Goal: Information Seeking & Learning: Find specific fact

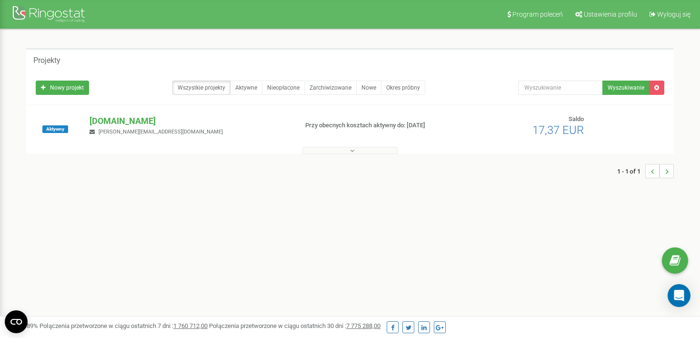
click at [348, 153] on button at bounding box center [350, 150] width 95 height 7
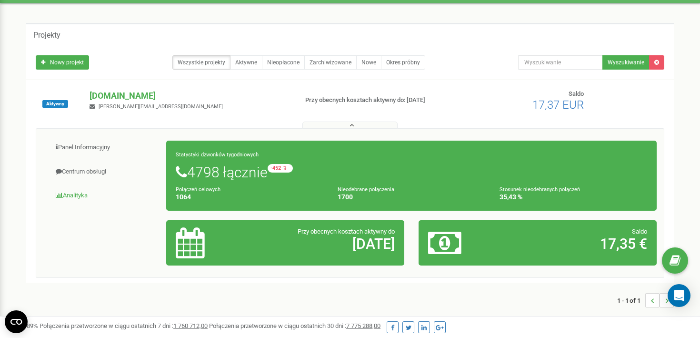
scroll to position [35, 0]
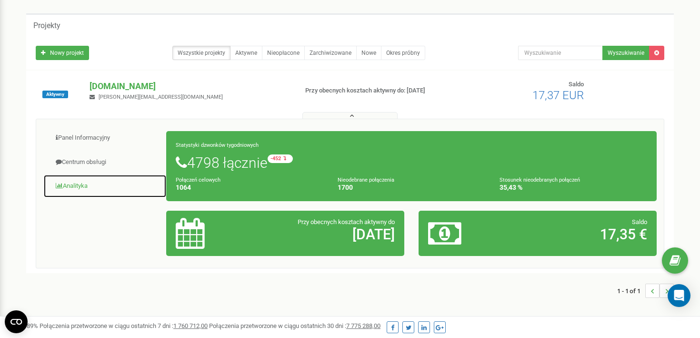
click at [80, 187] on link "Analityka" at bounding box center [104, 185] width 123 height 23
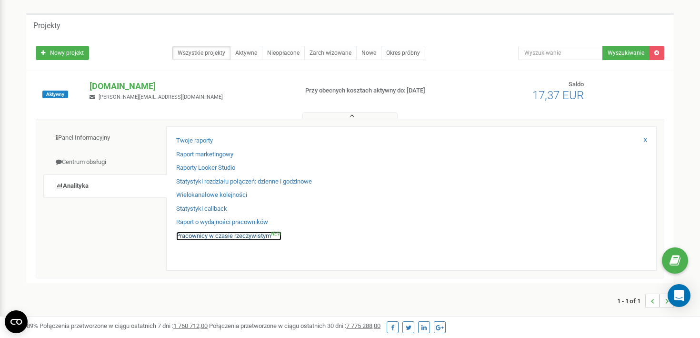
click at [220, 238] on link "Pracownicy w czasie rzeczywistym NEW" at bounding box center [228, 236] width 105 height 9
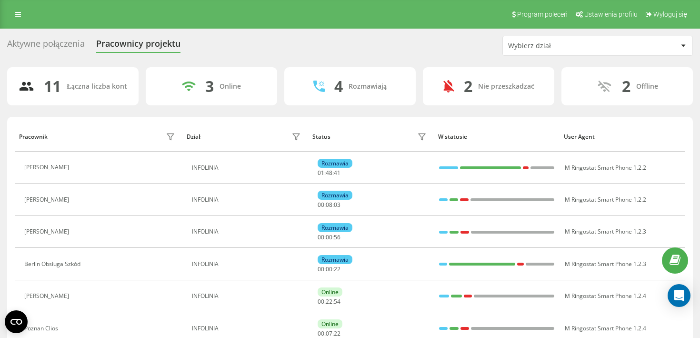
click at [53, 45] on div "Aktywne połączenia" at bounding box center [46, 46] width 78 height 15
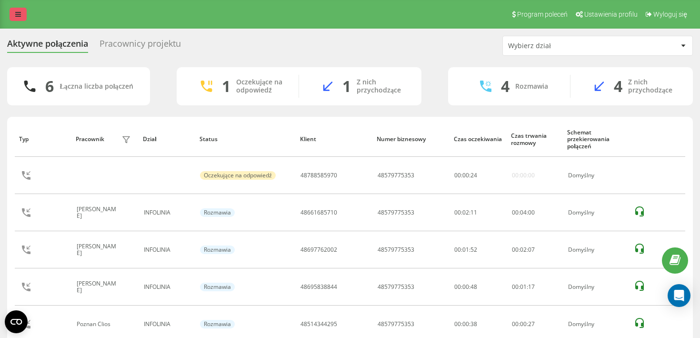
click at [22, 15] on link at bounding box center [18, 14] width 17 height 13
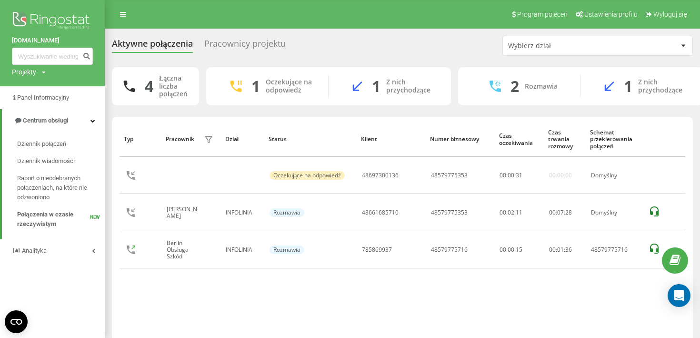
click at [230, 299] on div "Typ Pracownik filtra Dział Status Klient Numer biznesowy Czas oczekiwania Czas …" at bounding box center [403, 231] width 566 height 220
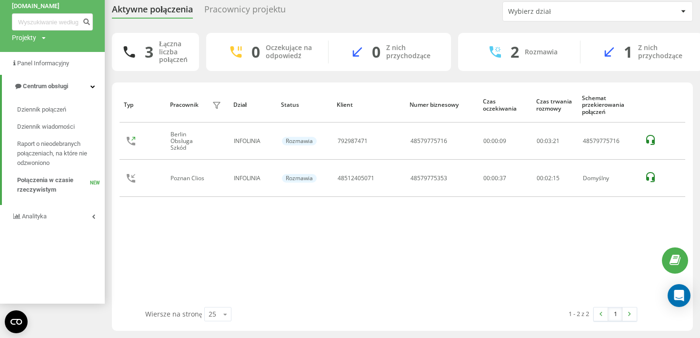
scroll to position [34, 0]
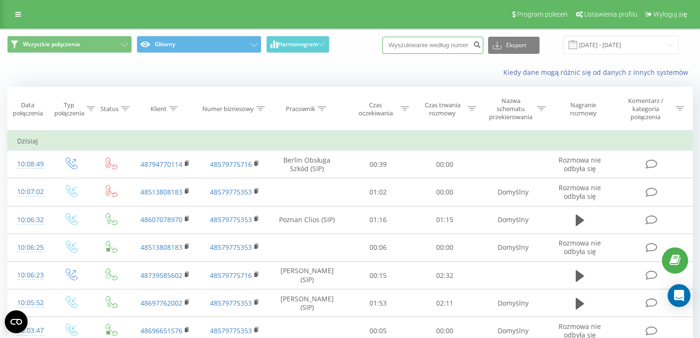
click at [436, 50] on input at bounding box center [433, 45] width 101 height 17
paste input "48514344295"
type input "48514344295"
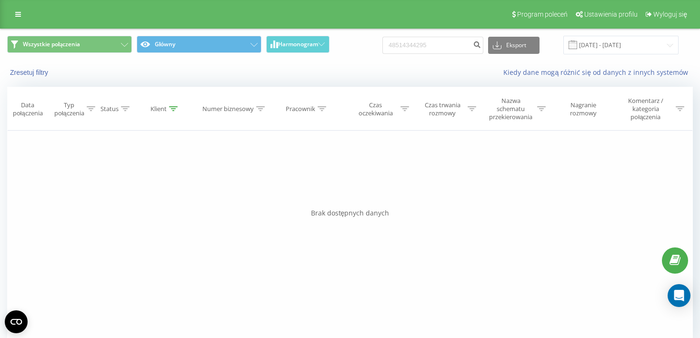
click at [369, 164] on div "Filtruj według warunków Jest równe Wprowadź wartość Anuluj OK Filtruj według wa…" at bounding box center [350, 238] width 686 height 214
click at [464, 49] on input "48514344295" at bounding box center [433, 45] width 101 height 17
paste input "793 216 160"
type input "793 216 160"
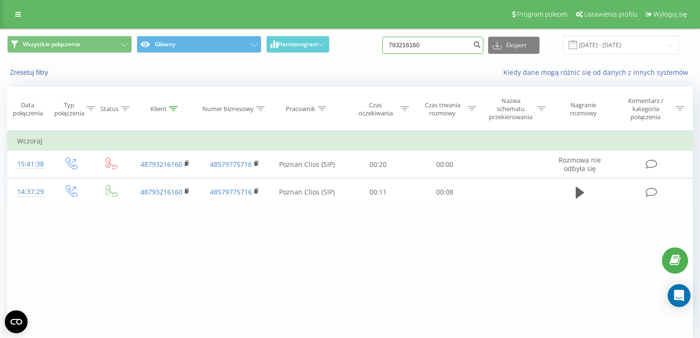
click at [448, 49] on input "793216160" at bounding box center [433, 45] width 101 height 17
paste input "667 099 756"
type input "667 099 756"
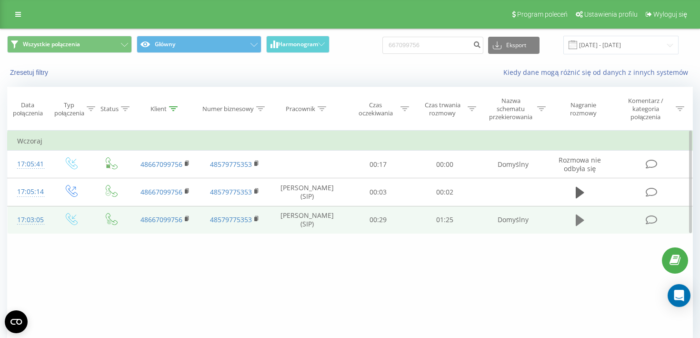
click at [581, 222] on icon at bounding box center [580, 219] width 9 height 11
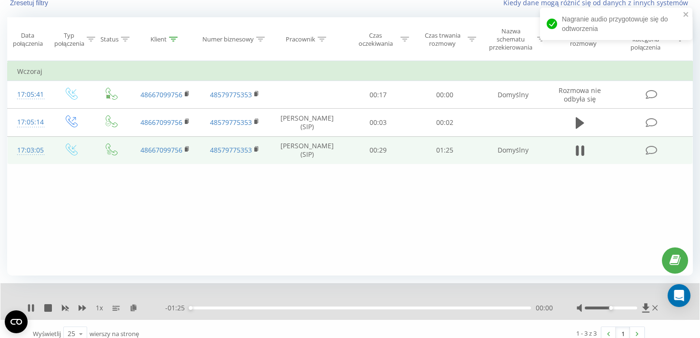
scroll to position [81, 0]
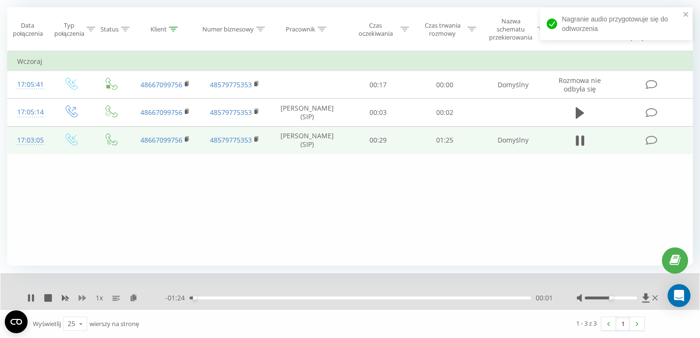
click at [84, 296] on icon at bounding box center [83, 298] width 8 height 6
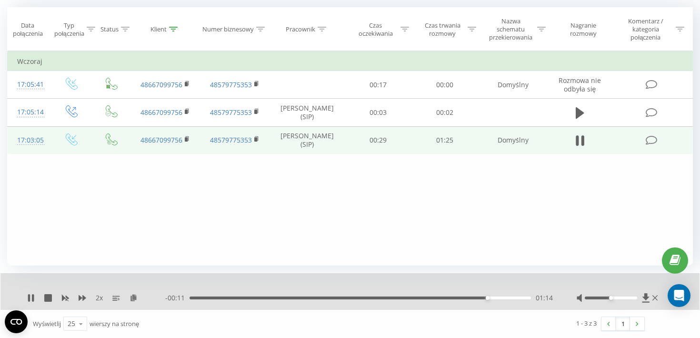
click at [296, 298] on div "01:14" at bounding box center [361, 297] width 342 height 3
click at [243, 298] on div "01:10" at bounding box center [361, 297] width 342 height 3
click at [81, 301] on icon at bounding box center [83, 298] width 8 height 8
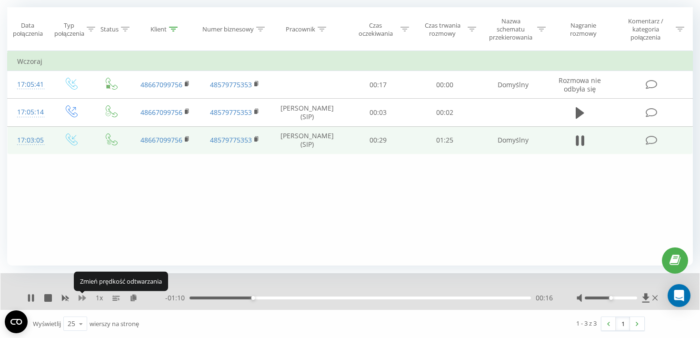
click at [81, 298] on icon at bounding box center [83, 298] width 8 height 6
click at [81, 299] on icon at bounding box center [83, 298] width 8 height 6
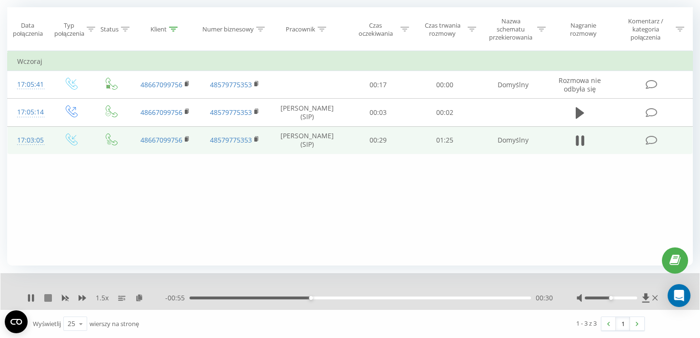
click at [47, 301] on icon at bounding box center [48, 298] width 8 height 8
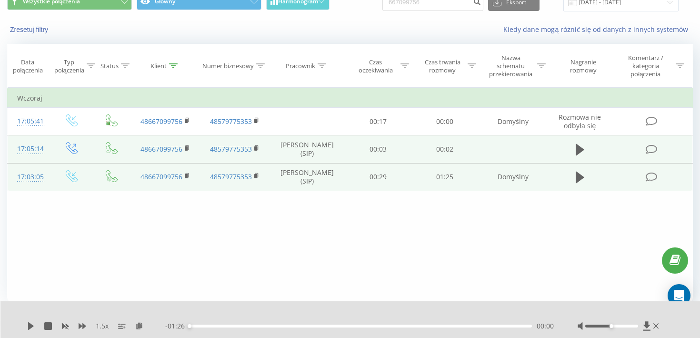
scroll to position [0, 0]
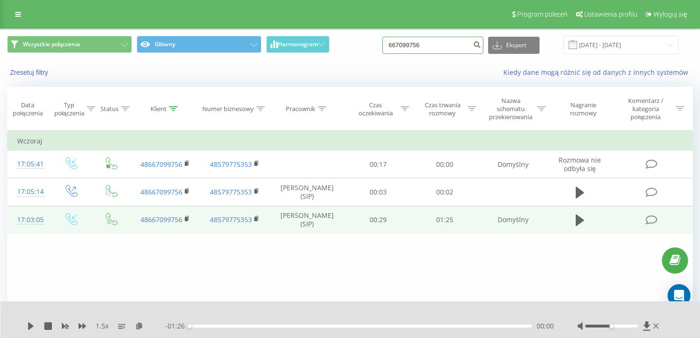
click at [444, 44] on input "667099756" at bounding box center [433, 45] width 101 height 17
paste input "48508966299"
type input "48508966299"
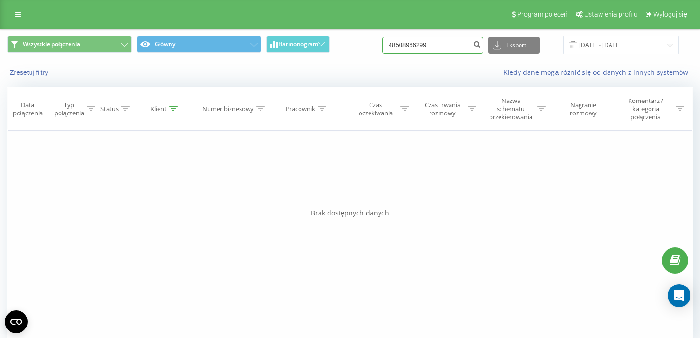
click at [465, 48] on input "48508966299" at bounding box center [433, 45] width 101 height 17
paste input "518937784"
type input "518937784"
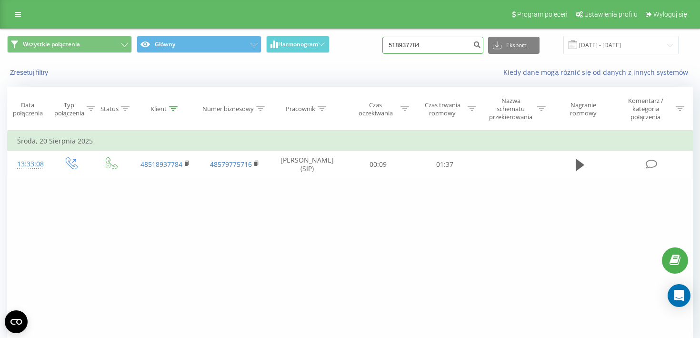
click at [455, 45] on input "518937784" at bounding box center [433, 45] width 101 height 17
paste input "787102455"
type input "787102455"
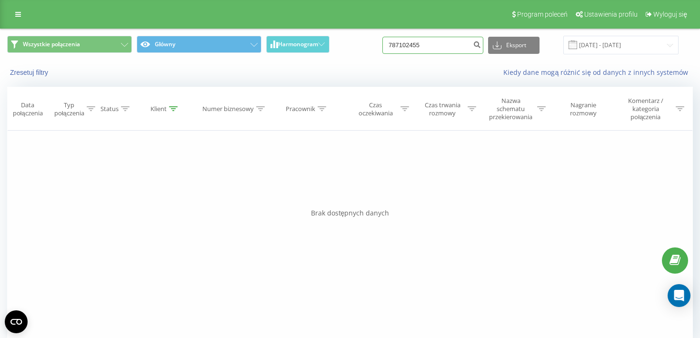
click at [431, 44] on input "787102455" at bounding box center [433, 45] width 101 height 17
paste input "48882719751"
type input "48882719751"
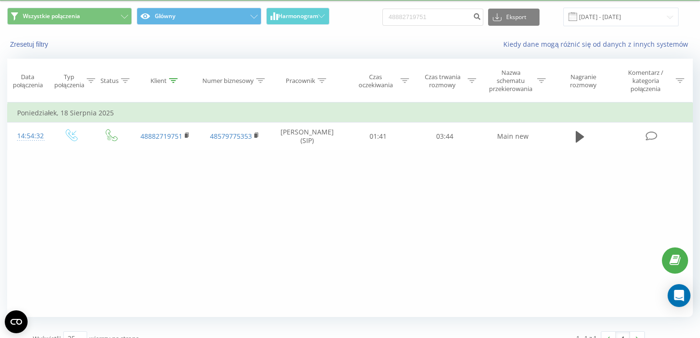
scroll to position [32, 0]
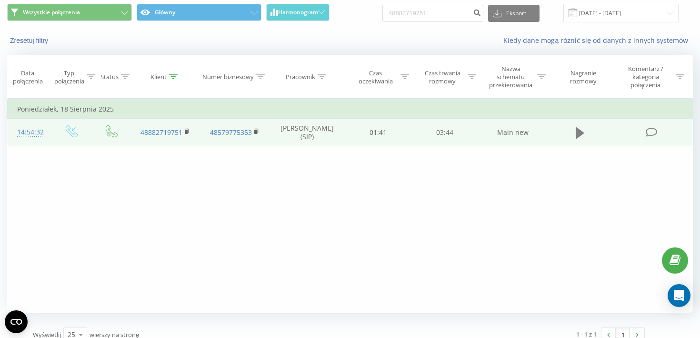
click at [582, 135] on icon at bounding box center [580, 132] width 9 height 11
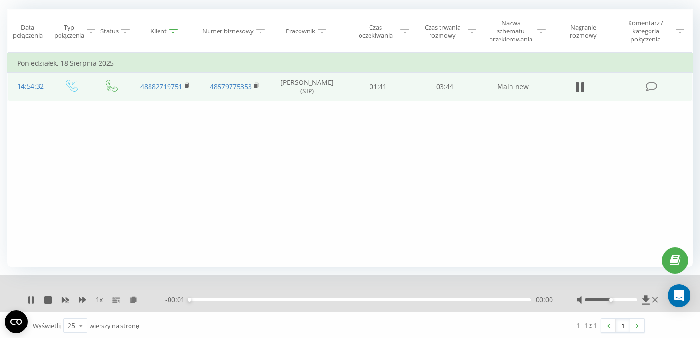
scroll to position [81, 0]
click at [82, 298] on icon at bounding box center [83, 298] width 8 height 8
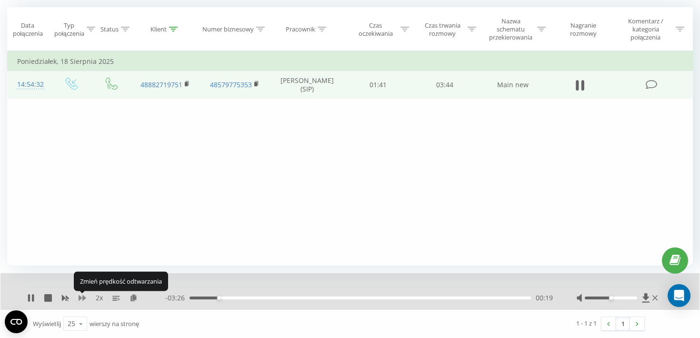
click at [82, 298] on icon at bounding box center [83, 298] width 8 height 8
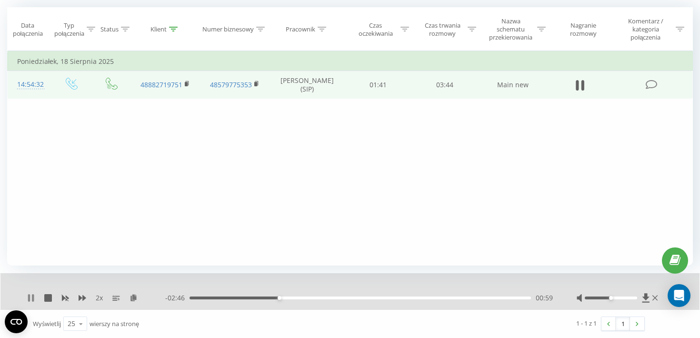
click at [32, 296] on icon at bounding box center [31, 298] width 8 height 8
click at [32, 296] on icon at bounding box center [31, 298] width 6 height 8
click at [50, 298] on icon at bounding box center [48, 298] width 8 height 8
click at [31, 296] on icon at bounding box center [31, 298] width 6 height 8
click at [445, 298] on div "02:48" at bounding box center [361, 297] width 342 height 3
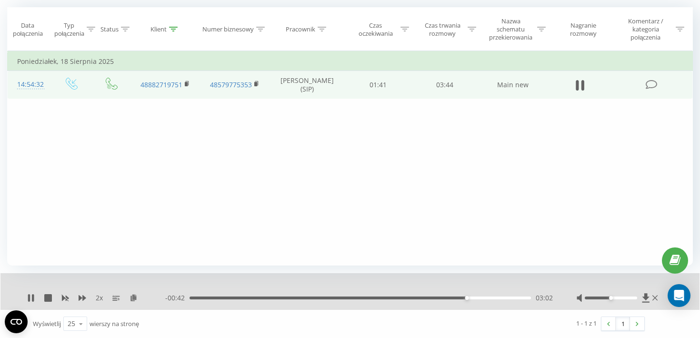
click at [632, 299] on div at bounding box center [611, 297] width 52 height 3
click at [49, 297] on icon at bounding box center [48, 298] width 8 height 8
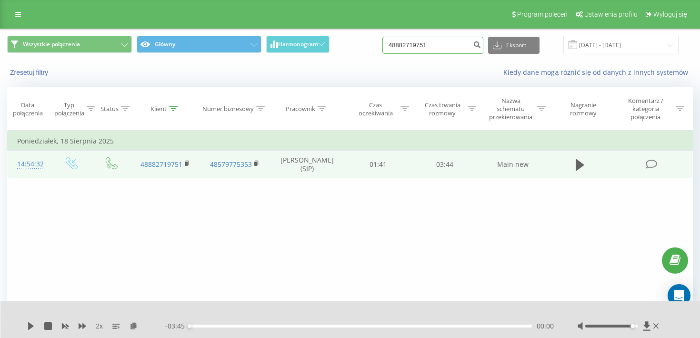
click at [433, 48] on input "48882719751" at bounding box center [433, 45] width 101 height 17
paste input "538286374"
type input "48538286374"
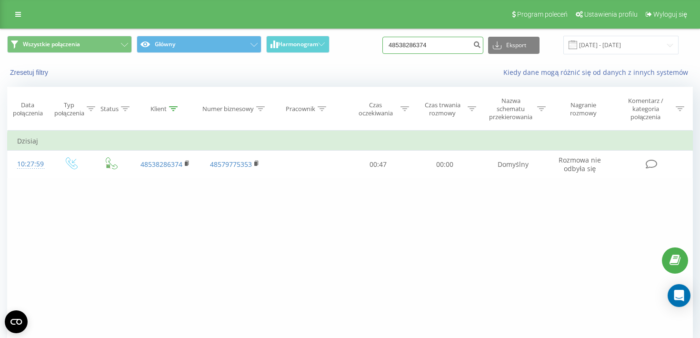
click at [440, 53] on input "48538286374" at bounding box center [433, 45] width 101 height 17
paste input "12405071"
type input "48512405071"
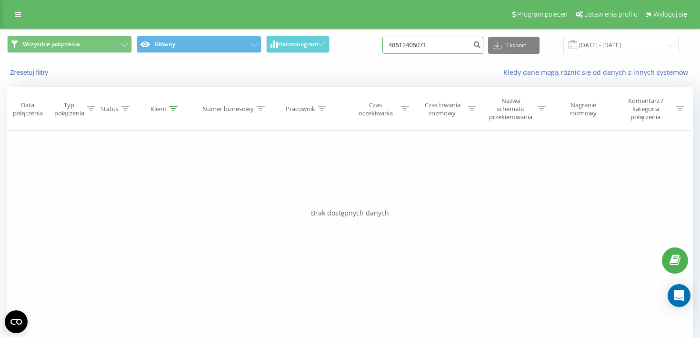
click at [456, 44] on input "48512405071" at bounding box center [433, 45] width 101 height 17
paste input "732878550"
type input "732878550"
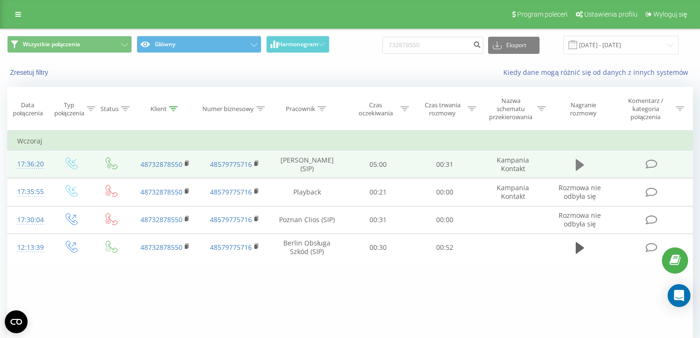
click at [578, 168] on icon at bounding box center [580, 164] width 9 height 11
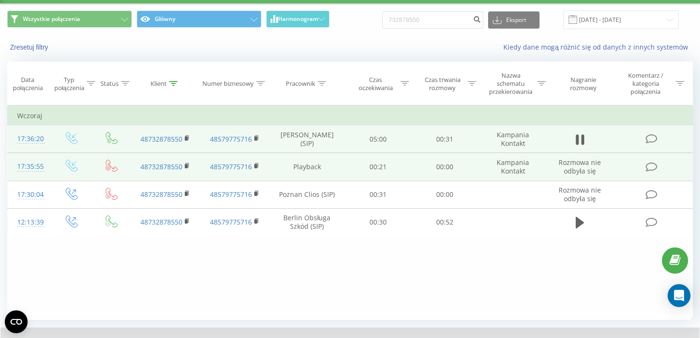
scroll to position [53, 0]
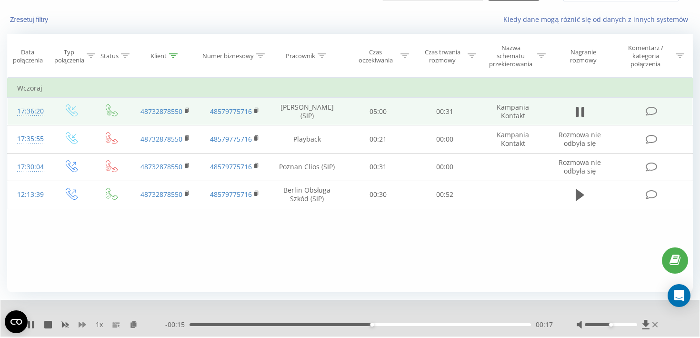
click at [83, 324] on icon at bounding box center [83, 325] width 8 height 6
click at [186, 111] on rect at bounding box center [186, 111] width 3 height 4
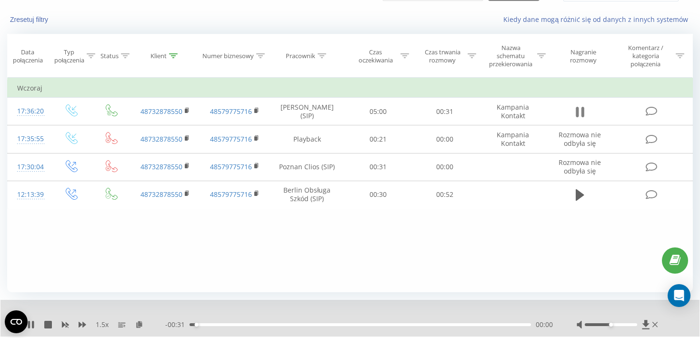
click at [582, 114] on icon at bounding box center [583, 112] width 3 height 10
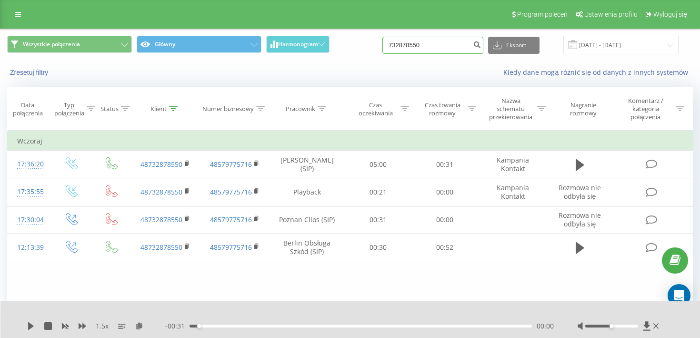
click at [452, 53] on input "732878550" at bounding box center [433, 45] width 101 height 17
paste input "530 628 729"
type input "530 628 729"
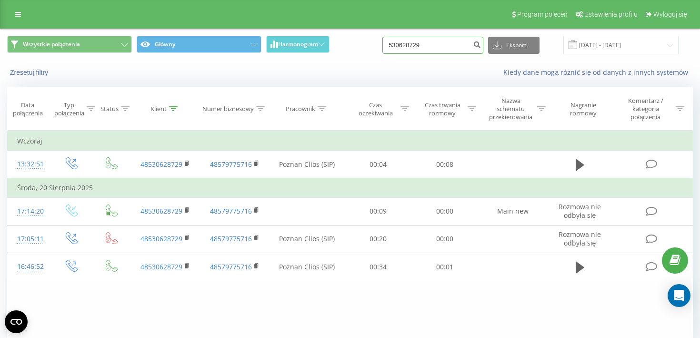
click at [442, 44] on input "530628729" at bounding box center [433, 45] width 101 height 17
paste input "48572628697"
type input "48572628697"
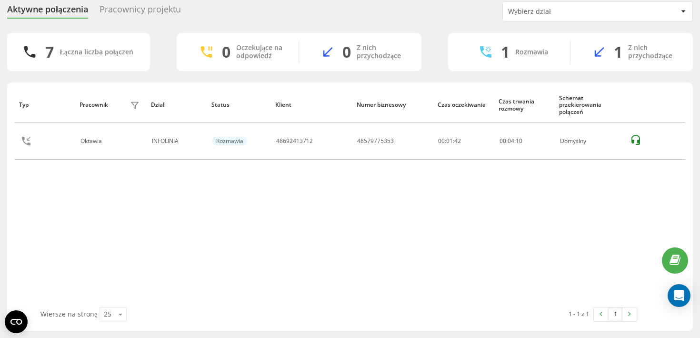
scroll to position [34, 0]
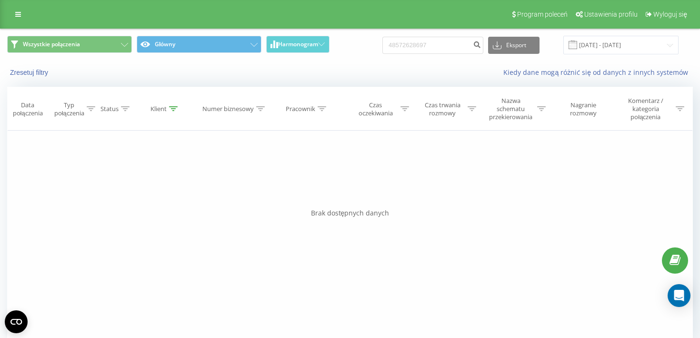
scroll to position [15, 0]
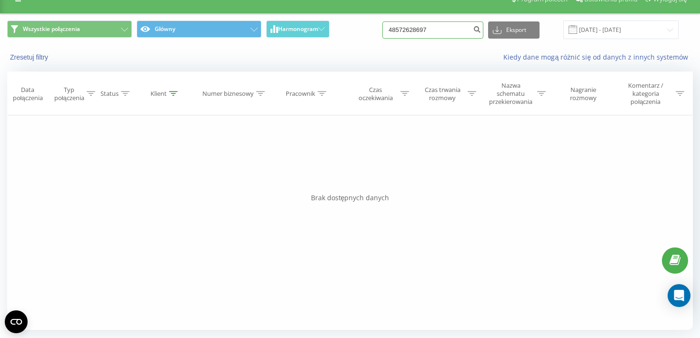
click at [434, 26] on input "48572628697" at bounding box center [433, 29] width 101 height 17
paste input "733995332"
type input "48733995332"
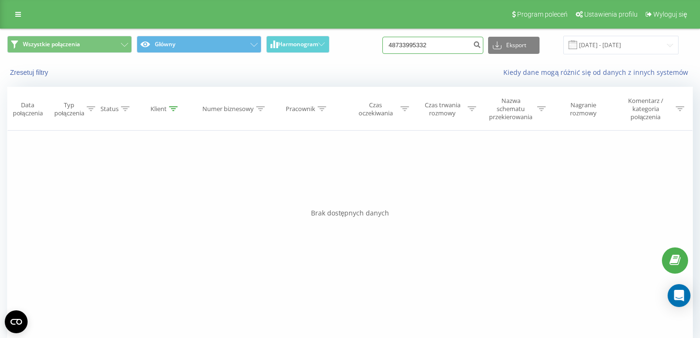
click at [436, 46] on input "48733995332" at bounding box center [433, 45] width 101 height 17
paste input "97211504"
type input "48797211504"
click at [481, 45] on icon "submit" at bounding box center [477, 43] width 8 height 6
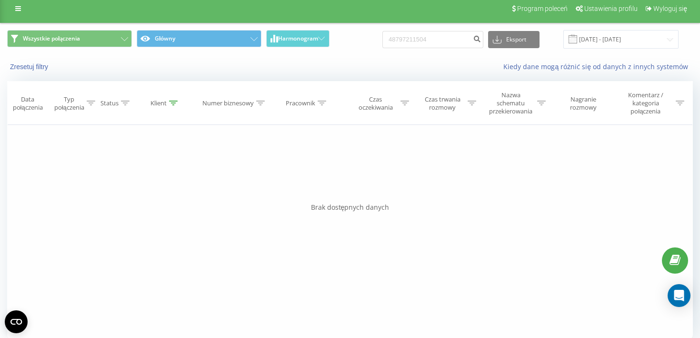
scroll to position [6, 0]
click at [432, 43] on input "48797211504" at bounding box center [433, 38] width 101 height 17
paste input "690506160"
type input "690506160"
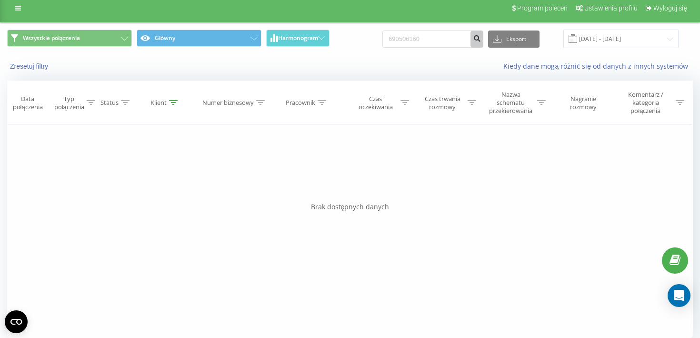
click at [481, 40] on icon "submit" at bounding box center [477, 37] width 8 height 6
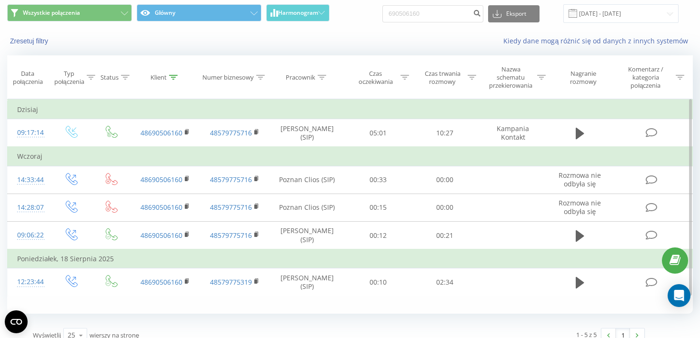
scroll to position [44, 0]
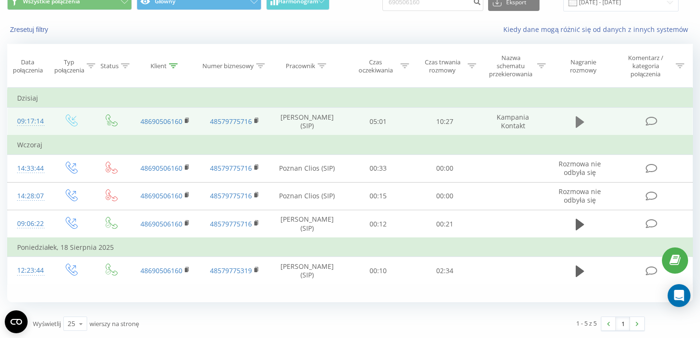
click at [577, 126] on icon at bounding box center [580, 121] width 9 height 11
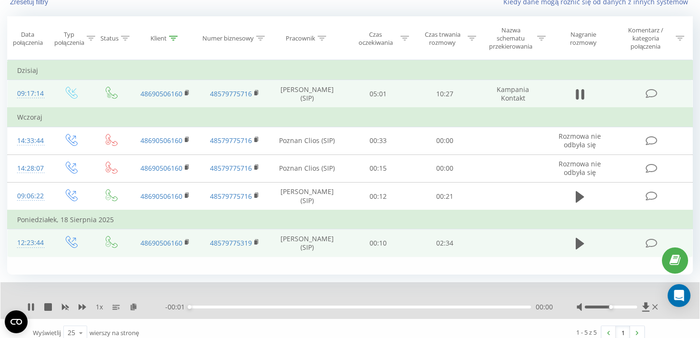
scroll to position [81, 0]
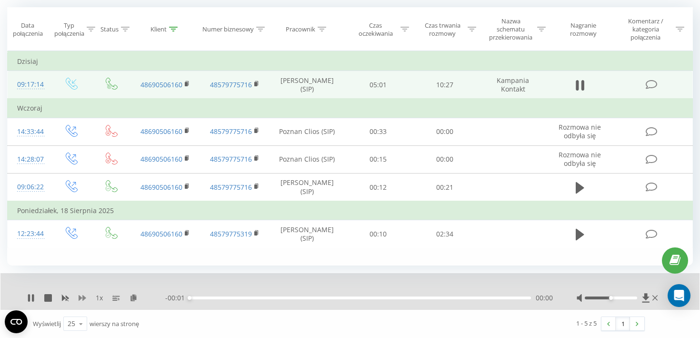
click at [85, 297] on icon at bounding box center [83, 298] width 8 height 6
click at [47, 299] on icon at bounding box center [48, 298] width 8 height 8
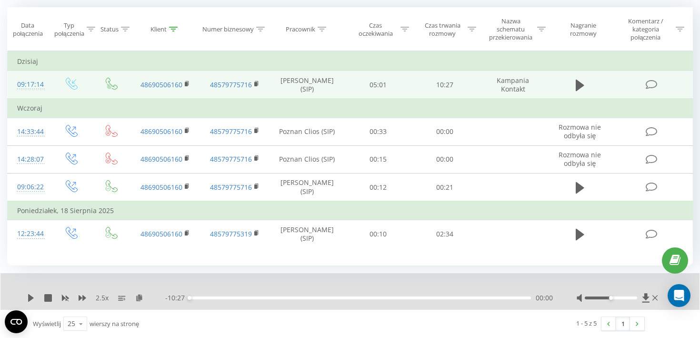
scroll to position [0, 0]
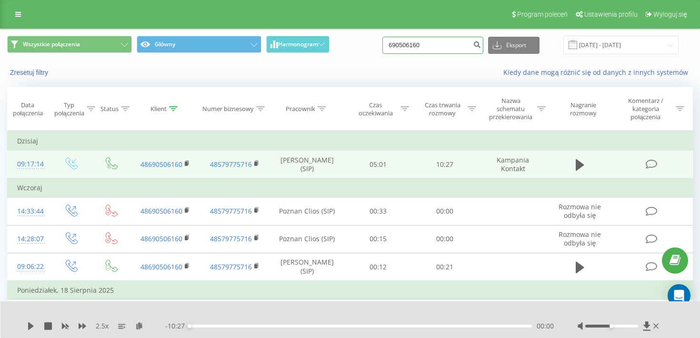
click at [440, 50] on input "690506160" at bounding box center [433, 45] width 101 height 17
paste input "48788811754"
type input "48788811754"
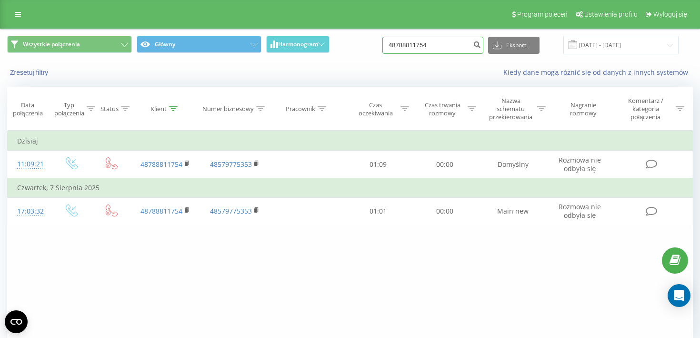
click at [453, 45] on input "48788811754" at bounding box center [433, 45] width 101 height 17
paste input "732878550"
type input "732878550"
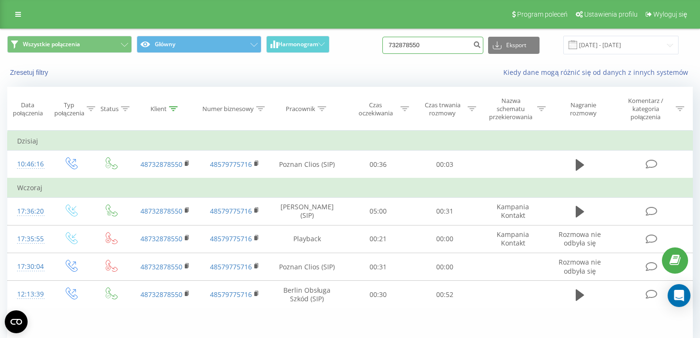
click at [428, 50] on input "732878550" at bounding box center [433, 45] width 101 height 17
paste input "508 323 488"
type input "508 323 488"
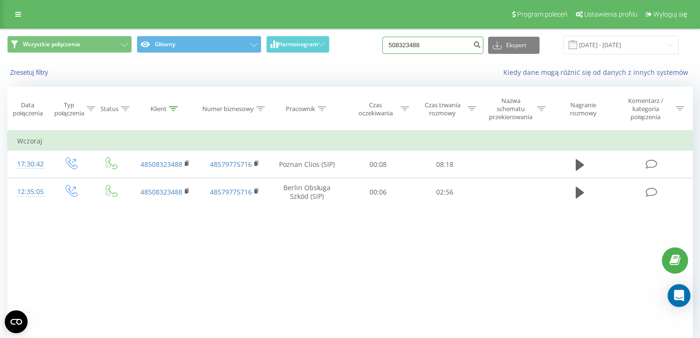
click at [442, 51] on input "508323488" at bounding box center [433, 45] width 101 height 17
paste input "16-515"
click at [424, 50] on input "16-515" at bounding box center [433, 45] width 101 height 17
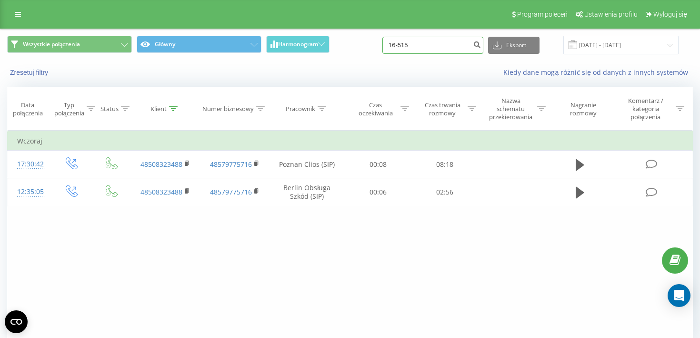
click at [424, 50] on input "16-515" at bounding box center [433, 45] width 101 height 17
paste input "48604450012"
type input "48604450012"
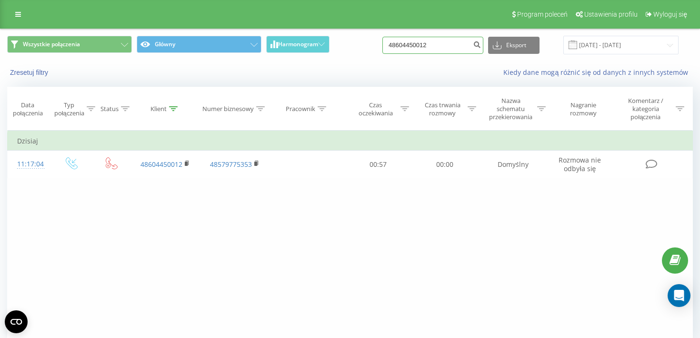
click at [445, 46] on input "48604450012" at bounding box center [433, 45] width 101 height 17
paste input "665608528"
type input "665608528"
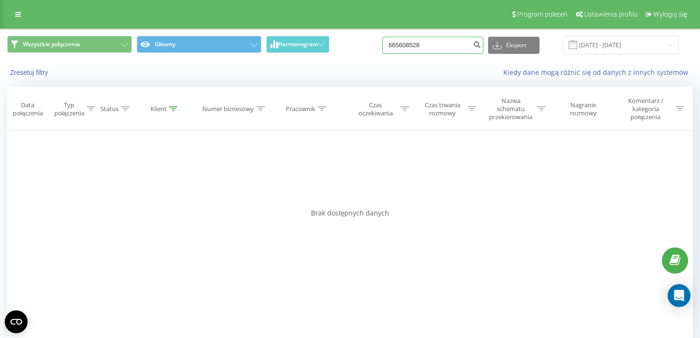
click at [433, 48] on input "665608528" at bounding box center [433, 45] width 101 height 17
paste input "03 832 600"
type input "603 832 600"
click at [439, 43] on input "603832600" at bounding box center [433, 45] width 101 height 17
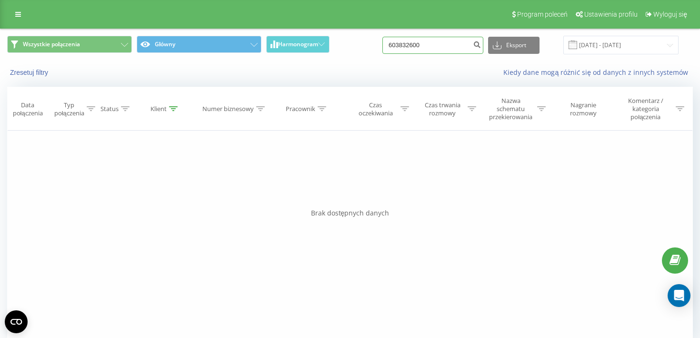
click at [439, 43] on input "603832600" at bounding box center [433, 45] width 101 height 17
paste input "48512801773"
type input "48512801773"
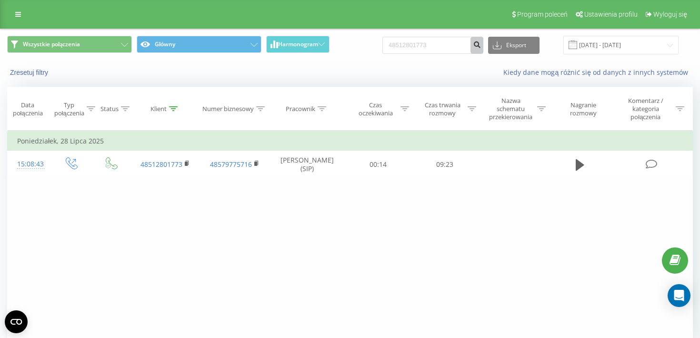
click at [480, 43] on icon "submit" at bounding box center [477, 43] width 8 height 6
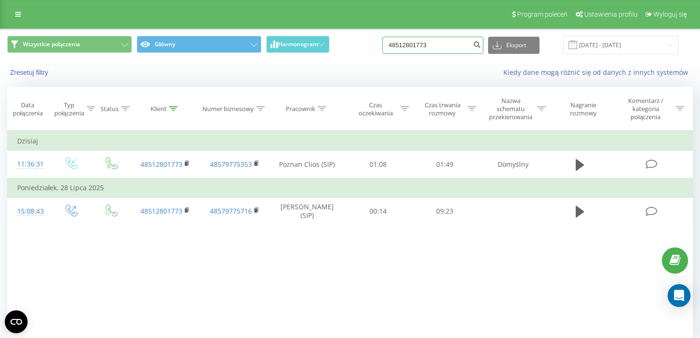
click at [453, 46] on input "48512801773" at bounding box center [433, 45] width 101 height 17
paste input "539 807 080"
type input "539 807 080"
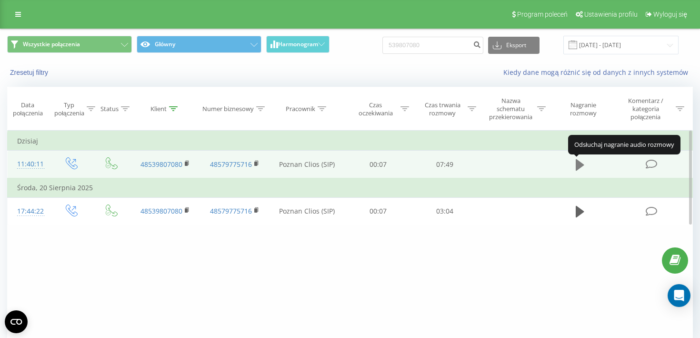
click at [578, 168] on icon at bounding box center [580, 164] width 9 height 11
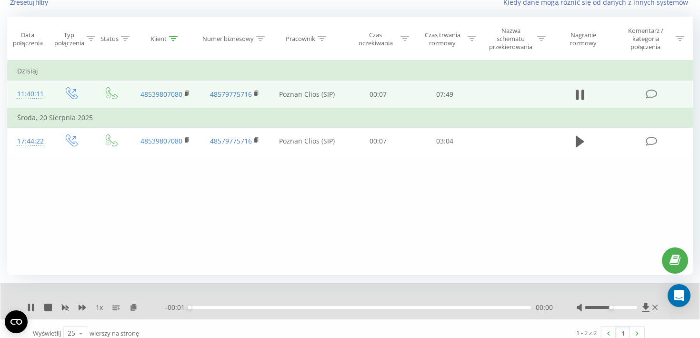
scroll to position [77, 0]
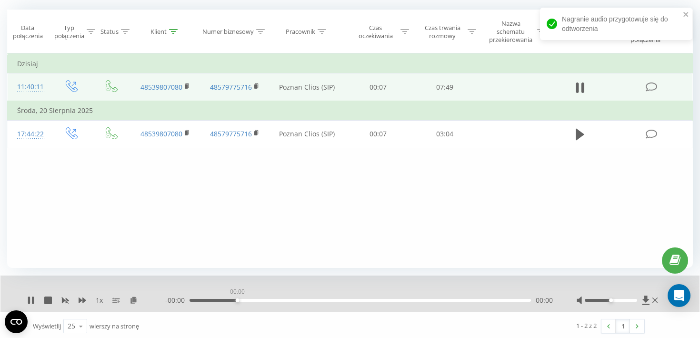
click at [239, 302] on div "00:00" at bounding box center [361, 300] width 342 height 3
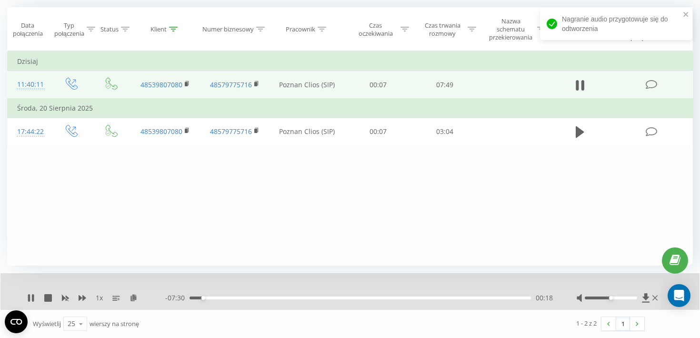
click at [216, 298] on div "00:18" at bounding box center [361, 297] width 342 height 3
click at [234, 298] on div "01:01" at bounding box center [361, 297] width 342 height 3
click at [47, 294] on icon at bounding box center [48, 298] width 8 height 8
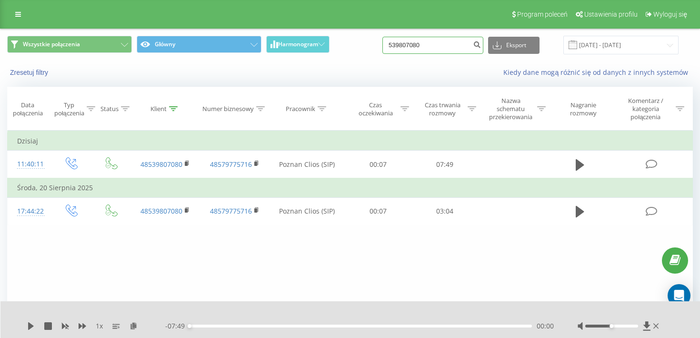
click at [418, 49] on input "539807080" at bounding box center [433, 45] width 101 height 17
paste input "48883011122"
type input "48883011122"
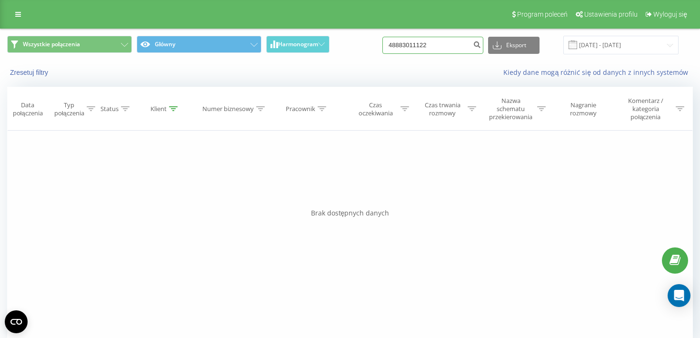
click at [446, 46] on input "48883011122" at bounding box center [433, 45] width 101 height 17
paste input "696478587"
type input "48696478587"
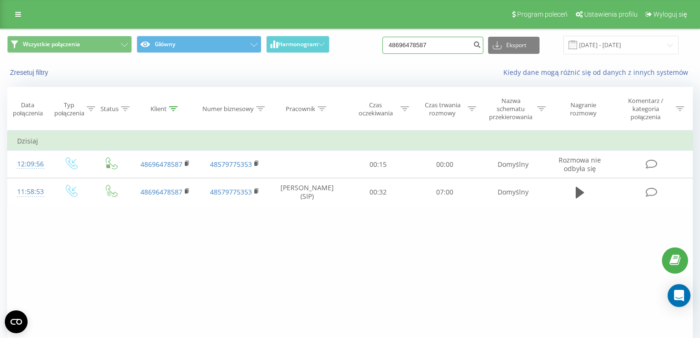
click at [433, 52] on input "48696478587" at bounding box center [433, 45] width 101 height 17
paste input "605 082 751"
type input "605 082 751"
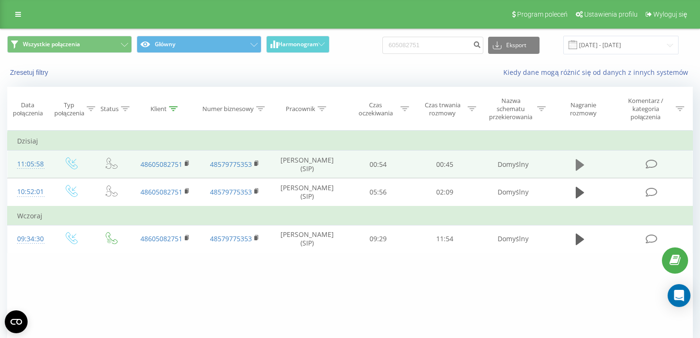
click at [579, 167] on icon at bounding box center [580, 164] width 9 height 11
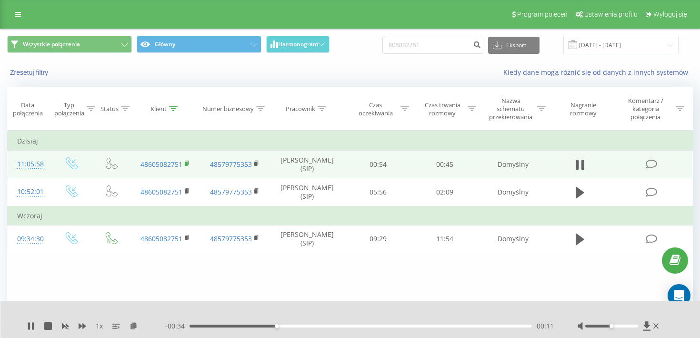
click at [186, 165] on rect at bounding box center [186, 164] width 3 height 4
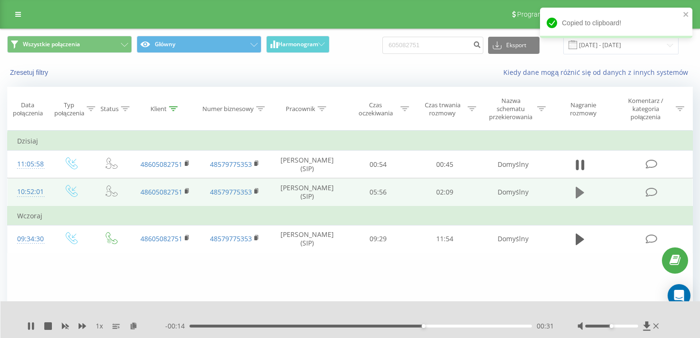
click at [579, 197] on icon at bounding box center [580, 192] width 9 height 11
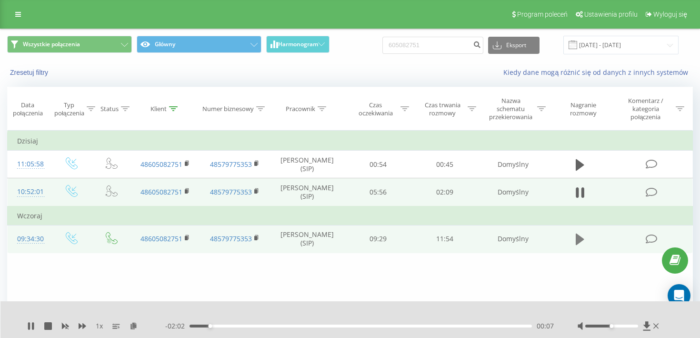
click at [577, 245] on icon at bounding box center [580, 238] width 9 height 11
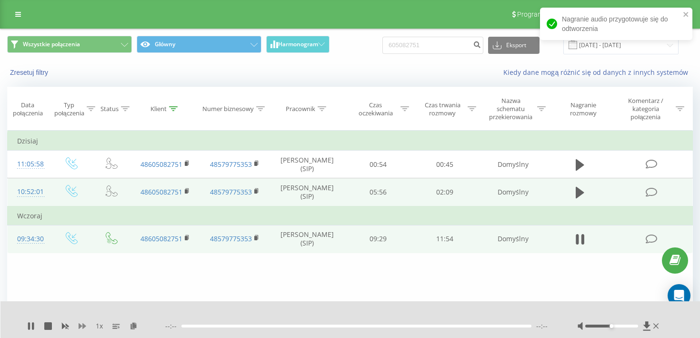
click at [84, 325] on icon at bounding box center [83, 326] width 8 height 6
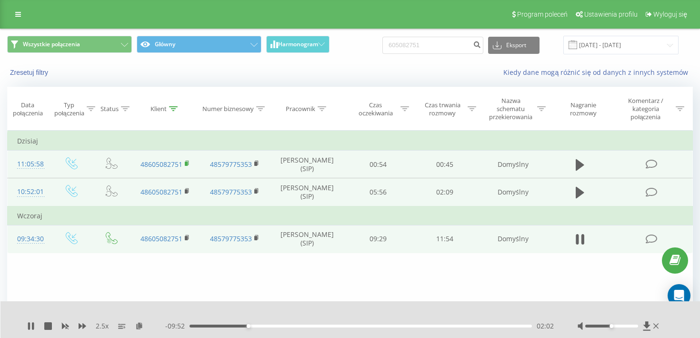
click at [187, 164] on rect at bounding box center [186, 164] width 3 height 4
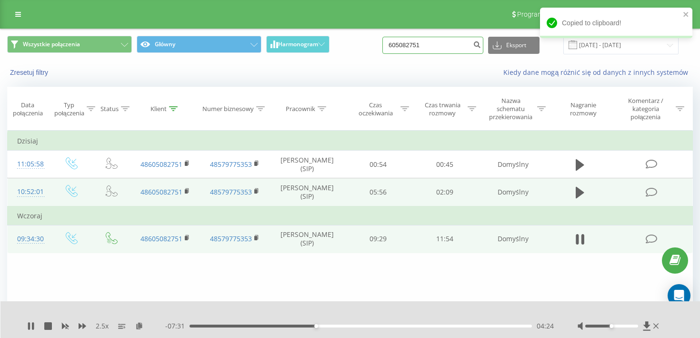
click at [458, 42] on input "605082751" at bounding box center [433, 45] width 101 height 17
paste input "90 955 939"
type input "690 955 939"
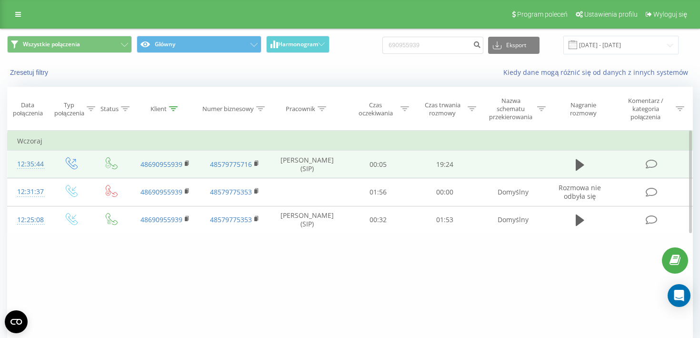
click at [588, 166] on td at bounding box center [580, 165] width 64 height 28
click at [575, 166] on button at bounding box center [580, 165] width 14 height 14
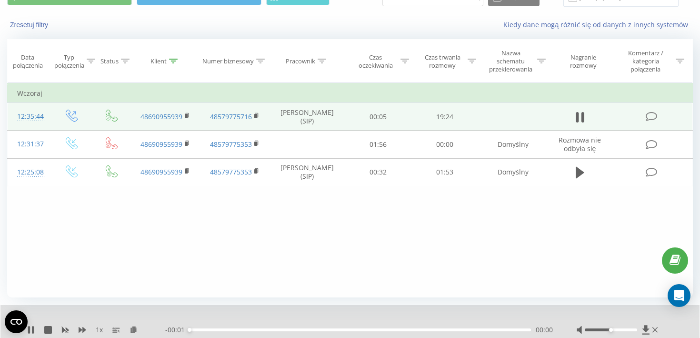
scroll to position [54, 0]
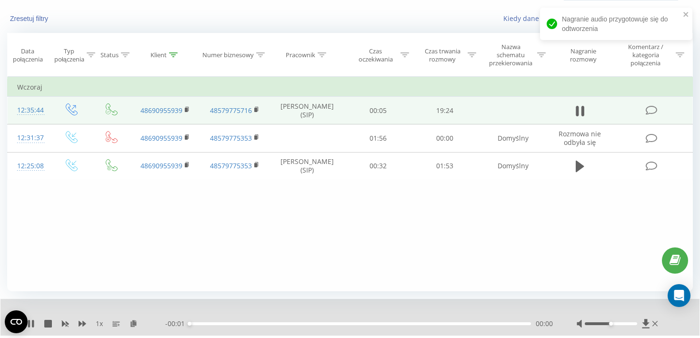
click at [410, 325] on div "00:00" at bounding box center [361, 323] width 342 height 3
click at [465, 325] on div "00:01" at bounding box center [361, 323] width 342 height 3
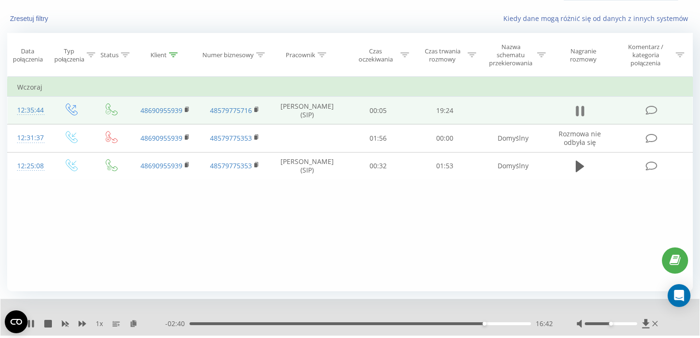
click at [575, 114] on button at bounding box center [580, 111] width 14 height 14
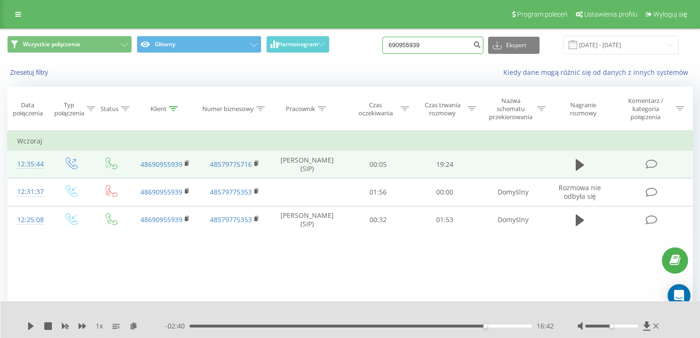
click at [461, 51] on input "690955939" at bounding box center [433, 45] width 101 height 17
paste input "502 249 450"
type input "502 249 450"
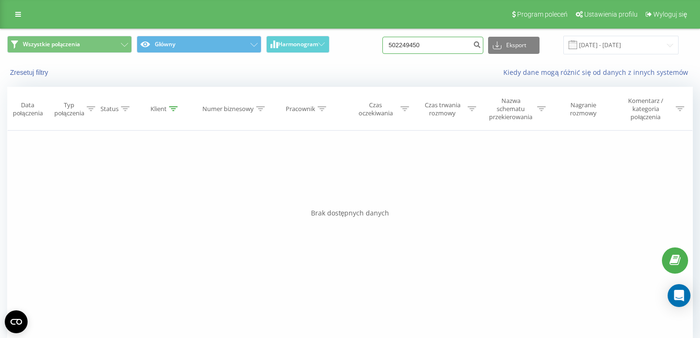
click at [446, 46] on input "502249450" at bounding box center [433, 45] width 101 height 17
paste input "698 619 124"
type input "698 619 124"
click at [438, 43] on input "698619124" at bounding box center [433, 45] width 101 height 17
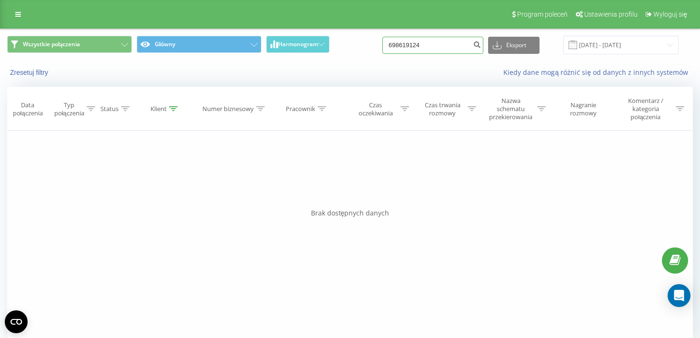
click at [438, 43] on input "698619124" at bounding box center [433, 45] width 101 height 17
paste input "61 710 627"
type input "661 710 627"
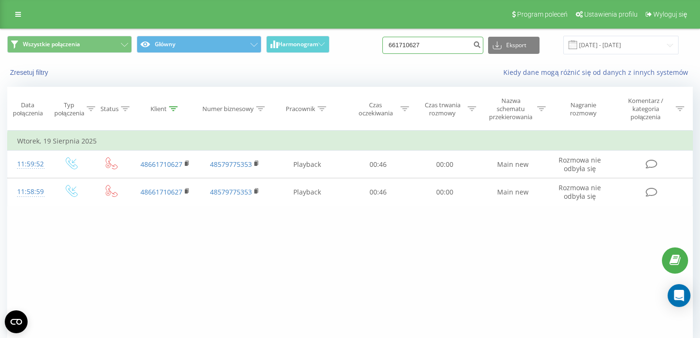
click at [436, 46] on input "661710627" at bounding box center [433, 45] width 101 height 17
paste input "06 475 875"
type input "606 475 875"
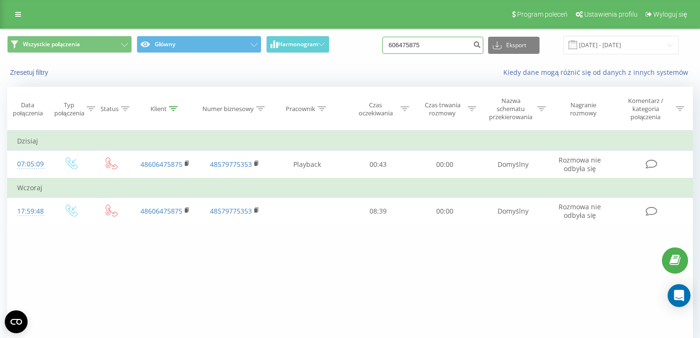
click at [442, 50] on input "606475875" at bounding box center [433, 45] width 101 height 17
paste input "59-243"
type input "59-243"
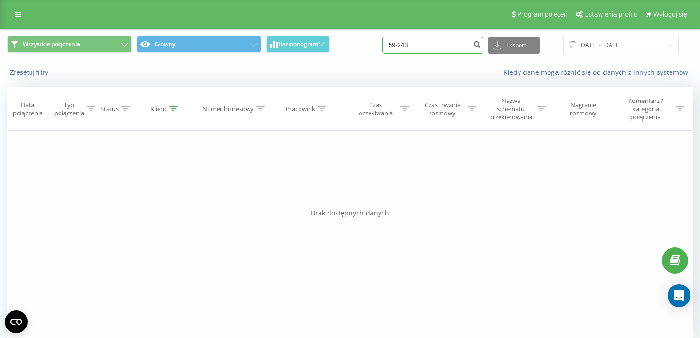
click at [449, 52] on input "59-243" at bounding box center [433, 45] width 101 height 17
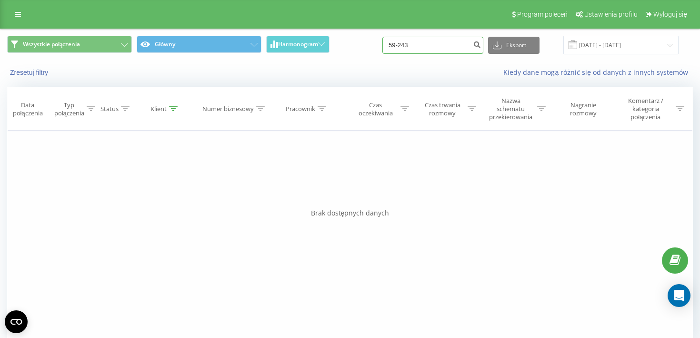
click at [449, 52] on input "59-243" at bounding box center [433, 45] width 101 height 17
paste input "603 832 600"
type input "603 832 600"
click at [458, 49] on input "603832600" at bounding box center [433, 45] width 101 height 17
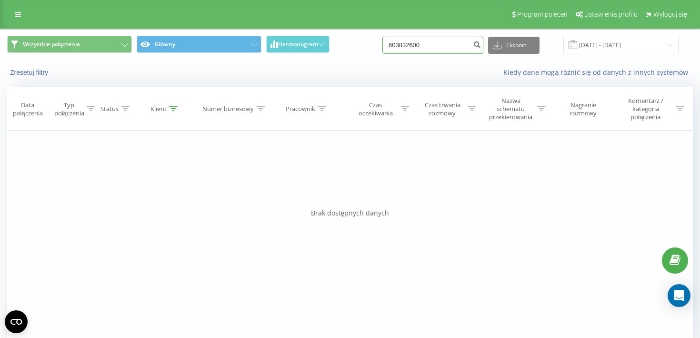
paste input "48885151416"
type input "48885151416"
click at [449, 47] on input "48885151416" at bounding box center [433, 45] width 101 height 17
paste input "697 529 045"
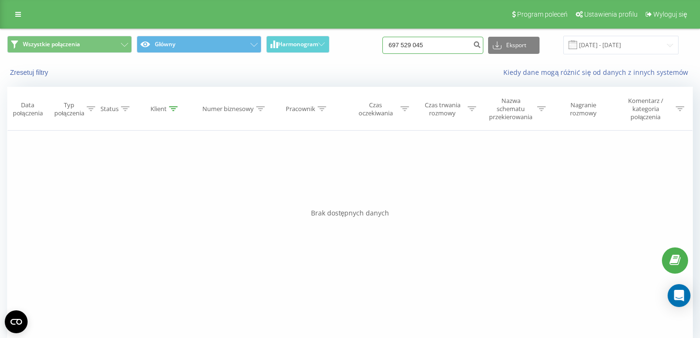
type input "697 529 045"
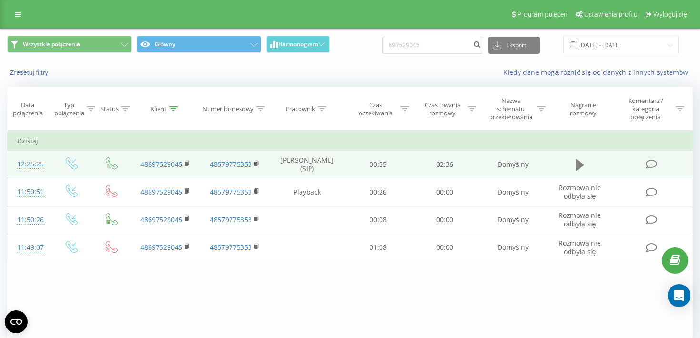
click at [581, 168] on icon at bounding box center [580, 164] width 9 height 11
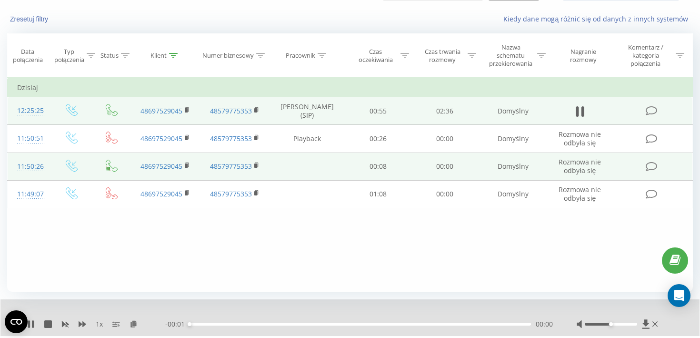
scroll to position [67, 0]
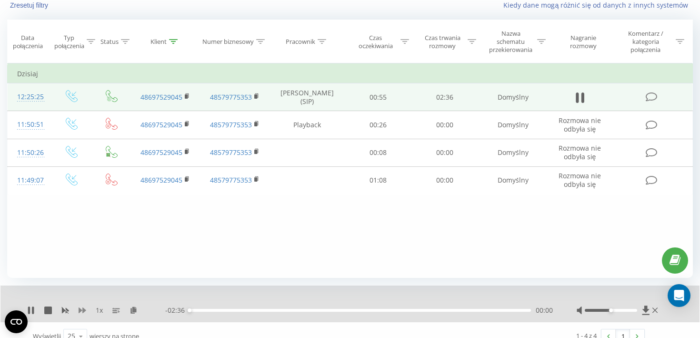
click at [79, 313] on icon at bounding box center [83, 310] width 8 height 6
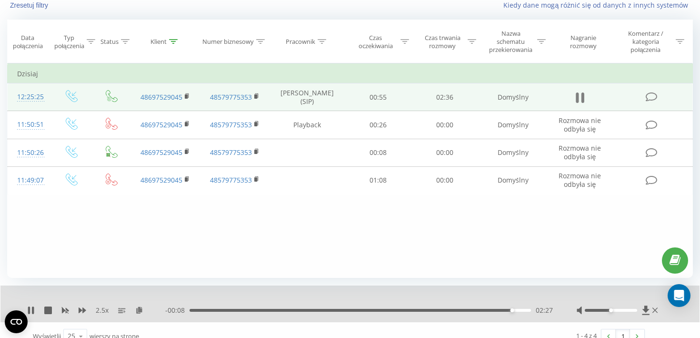
click at [576, 102] on icon at bounding box center [577, 97] width 3 height 10
click at [369, 263] on div "Filtruj według warunków Jest równe Wprowadź wartość Anuluj OK Filtruj według wa…" at bounding box center [350, 170] width 686 height 214
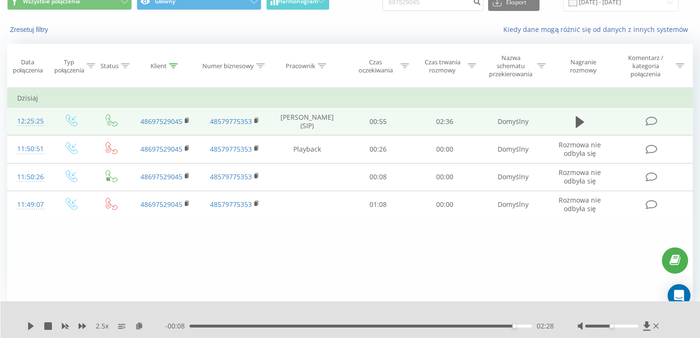
scroll to position [0, 0]
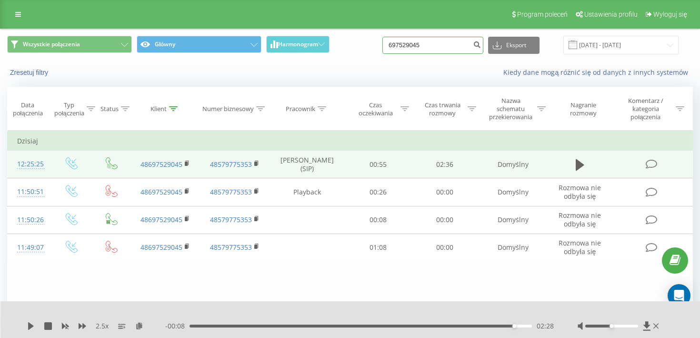
click at [425, 45] on input "697529045" at bounding box center [433, 45] width 101 height 17
paste input "603612457"
type input "603612457"
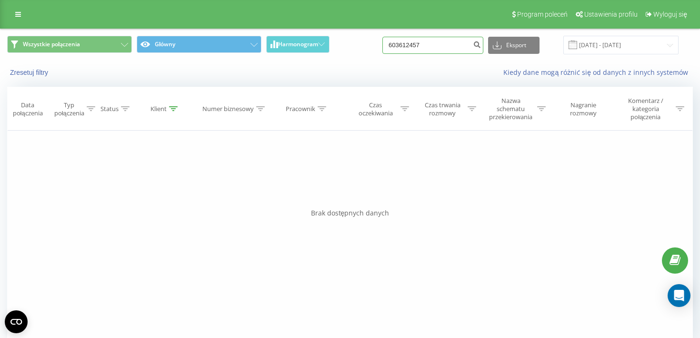
click at [454, 47] on input "603612457" at bounding box center [433, 45] width 101 height 17
paste input "500559925"
type input "500559925"
